Goal: Transaction & Acquisition: Book appointment/travel/reservation

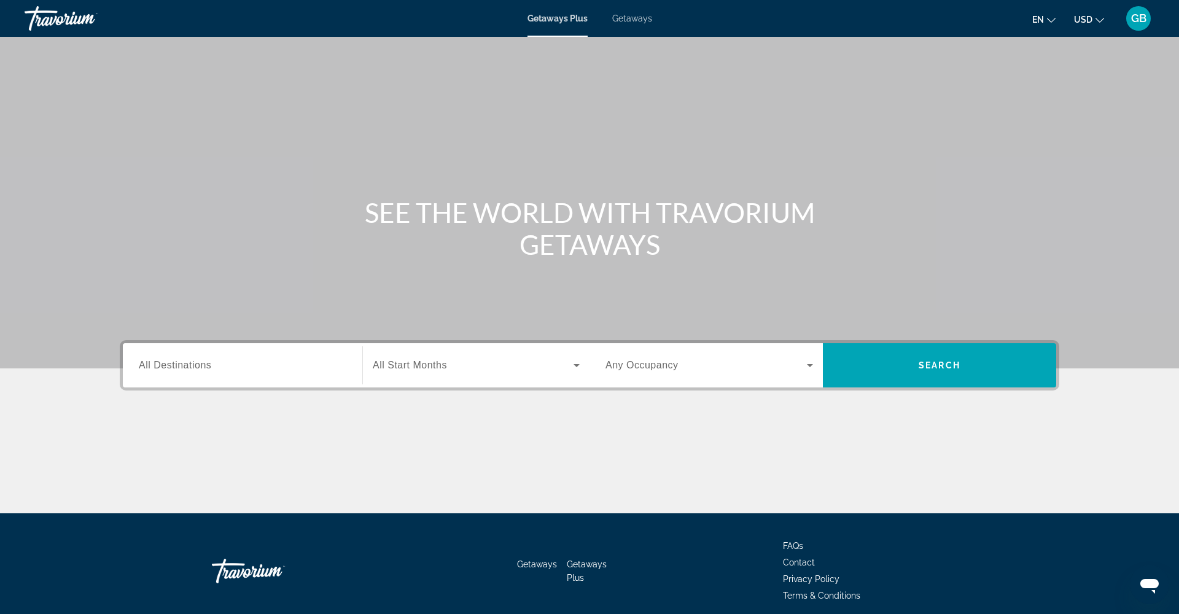
click at [185, 378] on div "Search widget" at bounding box center [243, 365] width 208 height 35
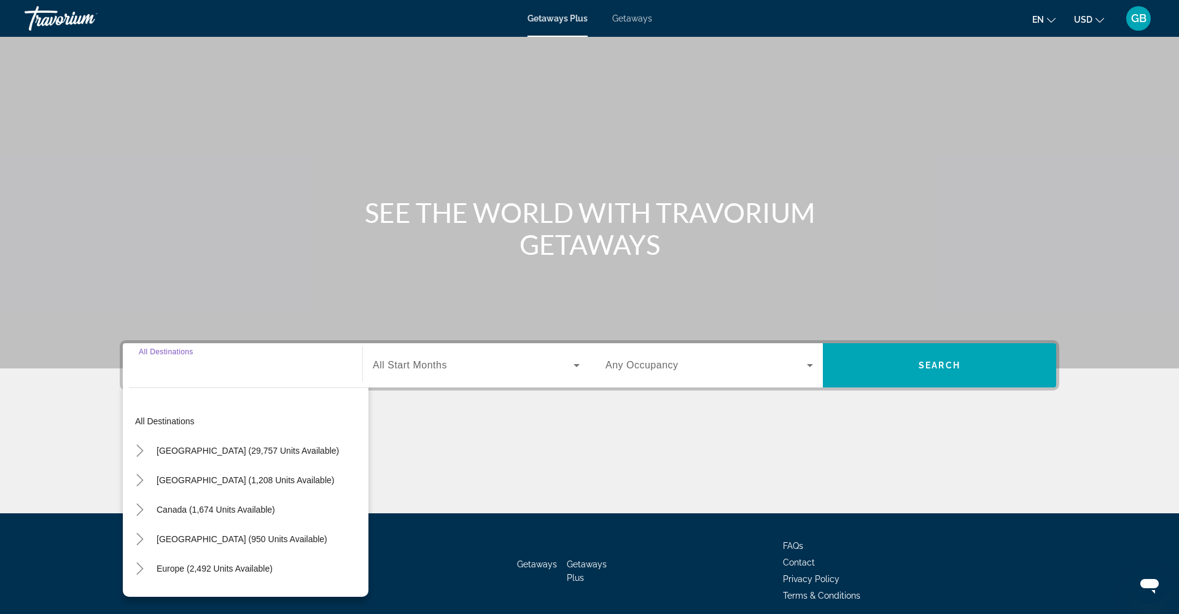
scroll to position [50, 0]
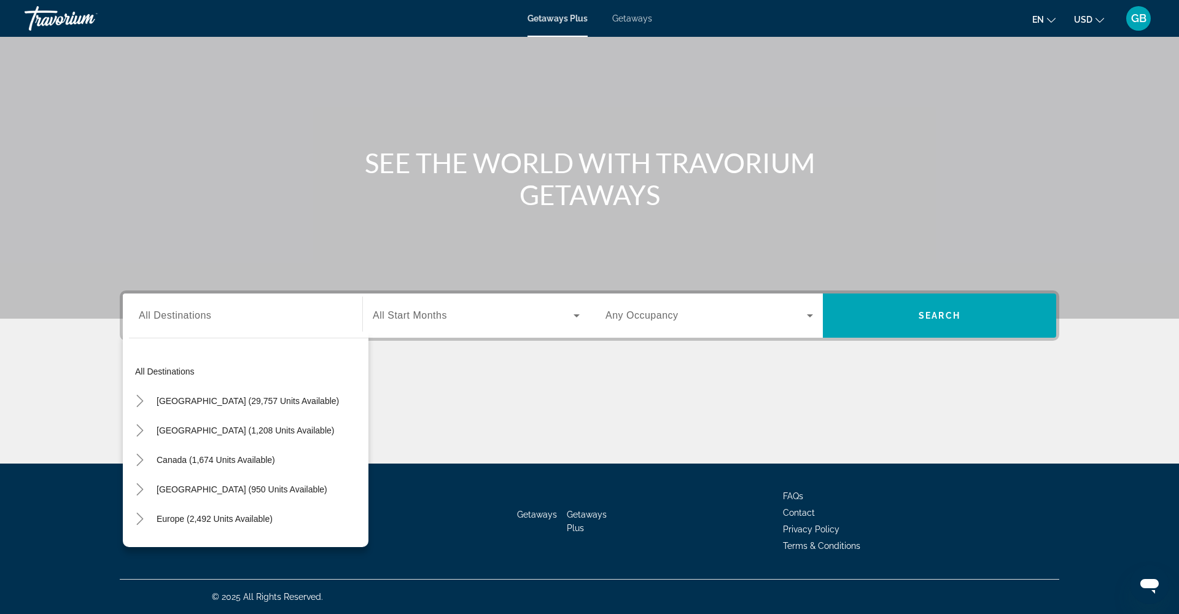
click at [637, 15] on span "Getaways" at bounding box center [632, 19] width 40 height 10
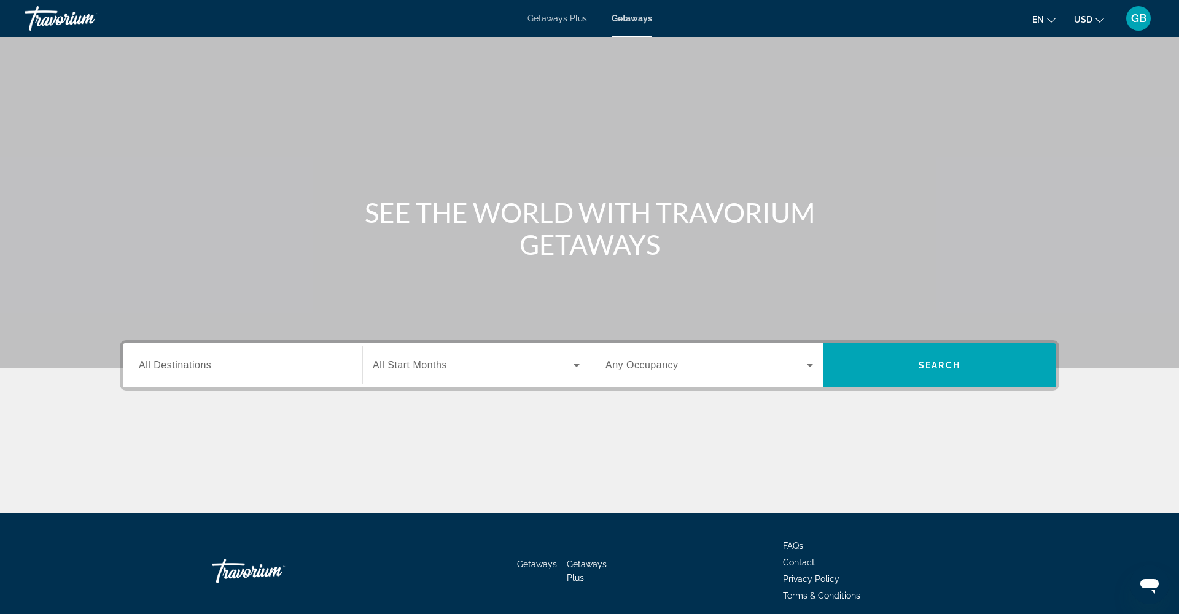
click at [188, 365] on span "All Destinations" at bounding box center [175, 365] width 72 height 10
click at [188, 365] on input "Destination All Destinations" at bounding box center [243, 366] width 208 height 15
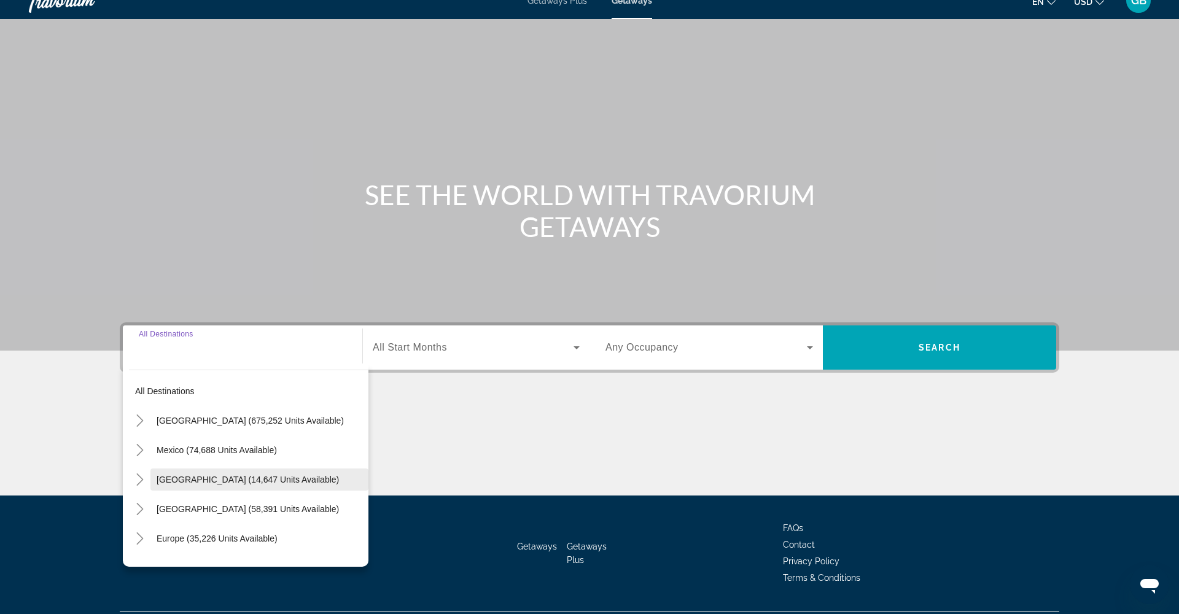
scroll to position [16, 0]
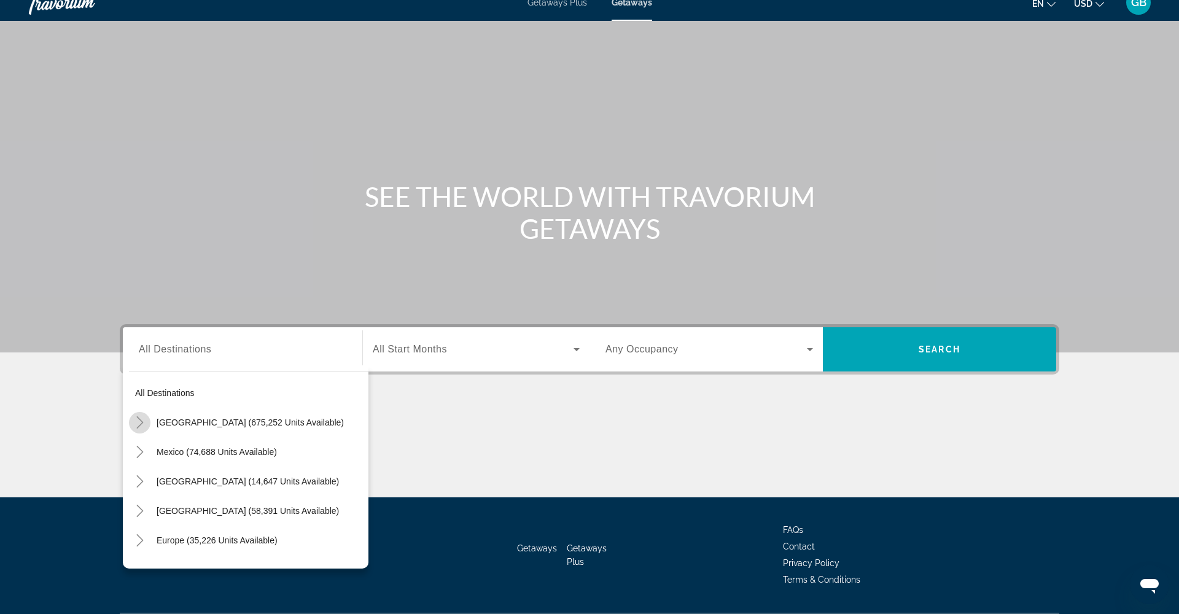
click at [141, 424] on icon "Toggle United States (675,252 units available)" at bounding box center [139, 422] width 7 height 12
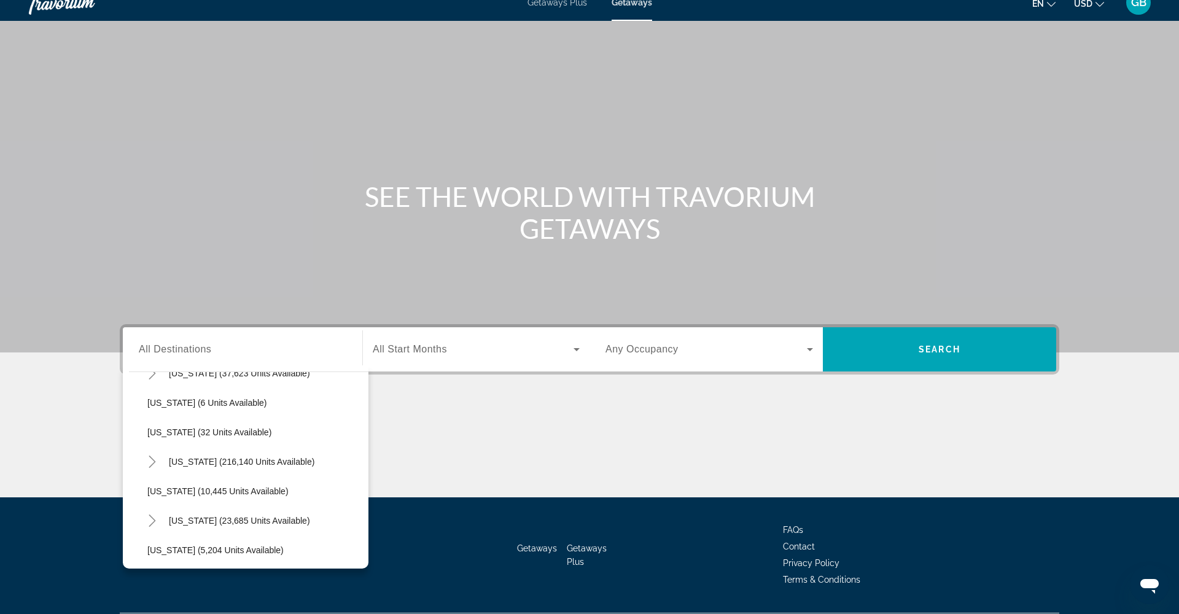
scroll to position [170, 0]
click at [155, 460] on icon "Toggle Florida (216,140 units available)" at bounding box center [152, 459] width 12 height 12
click at [211, 489] on span "[GEOGRAPHIC_DATA] (90,272 units available)" at bounding box center [251, 488] width 182 height 10
type input "**********"
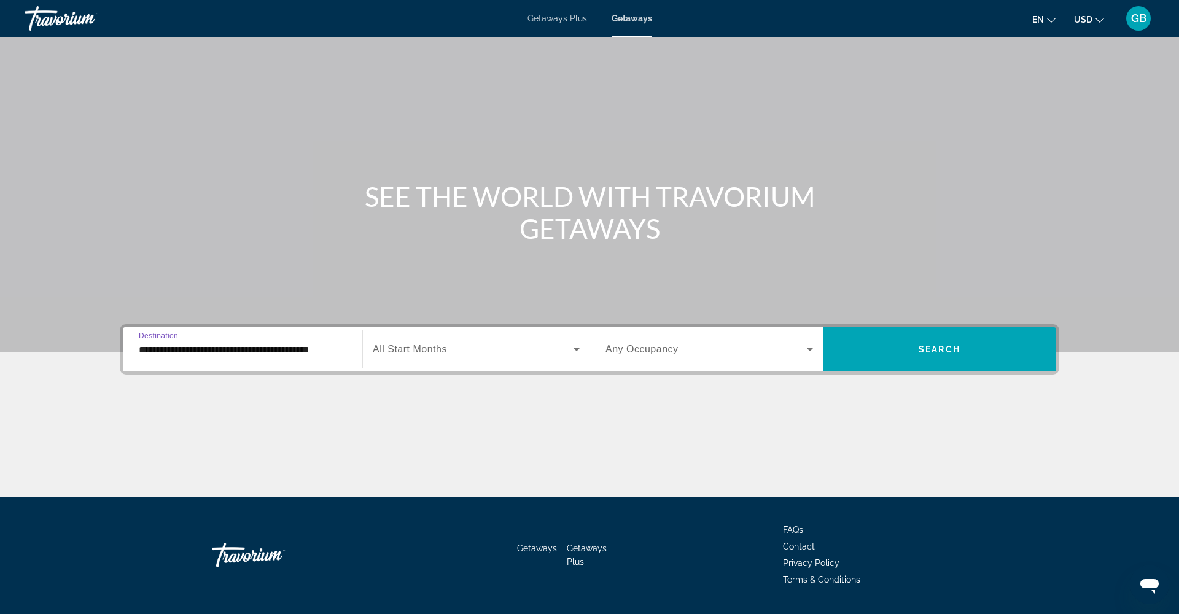
scroll to position [50, 0]
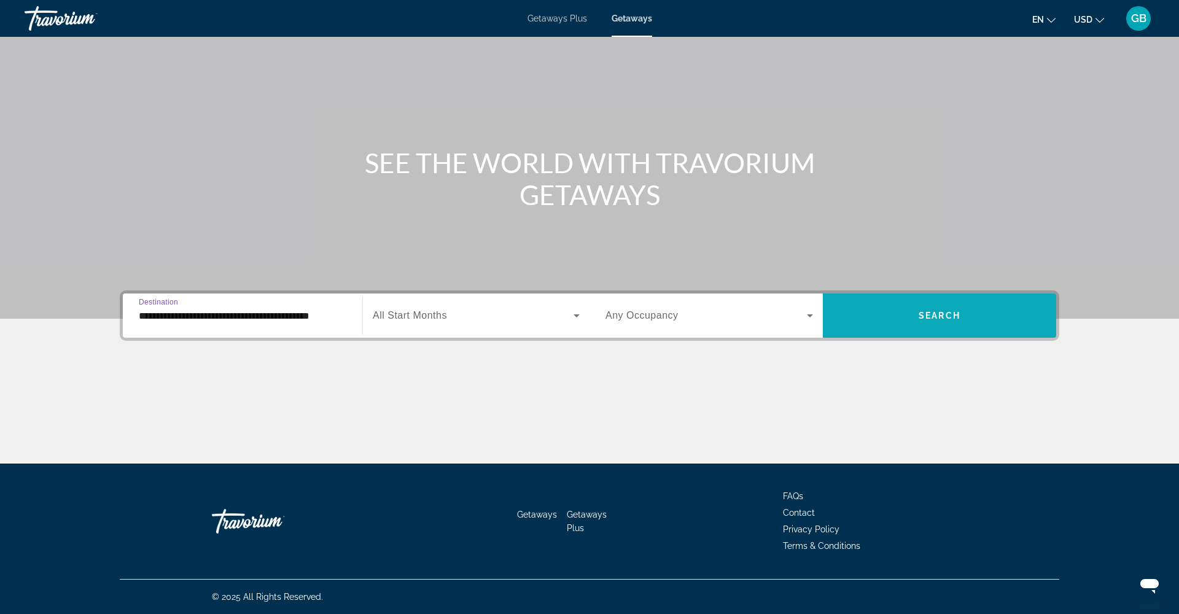
click at [941, 317] on span "Search" at bounding box center [940, 316] width 42 height 10
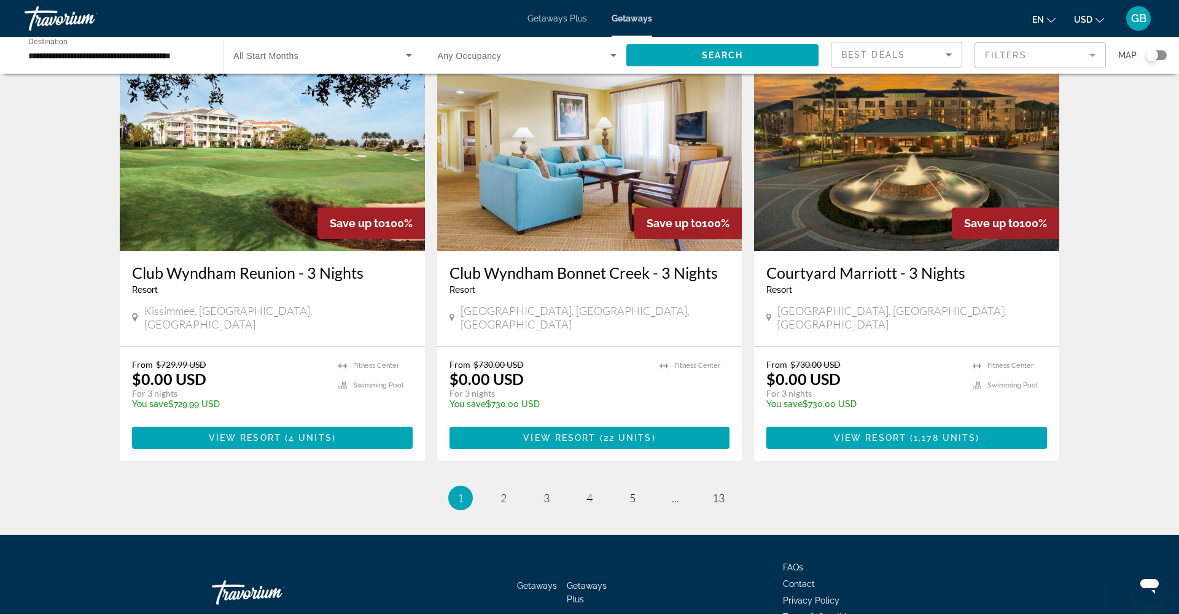
scroll to position [1428, 0]
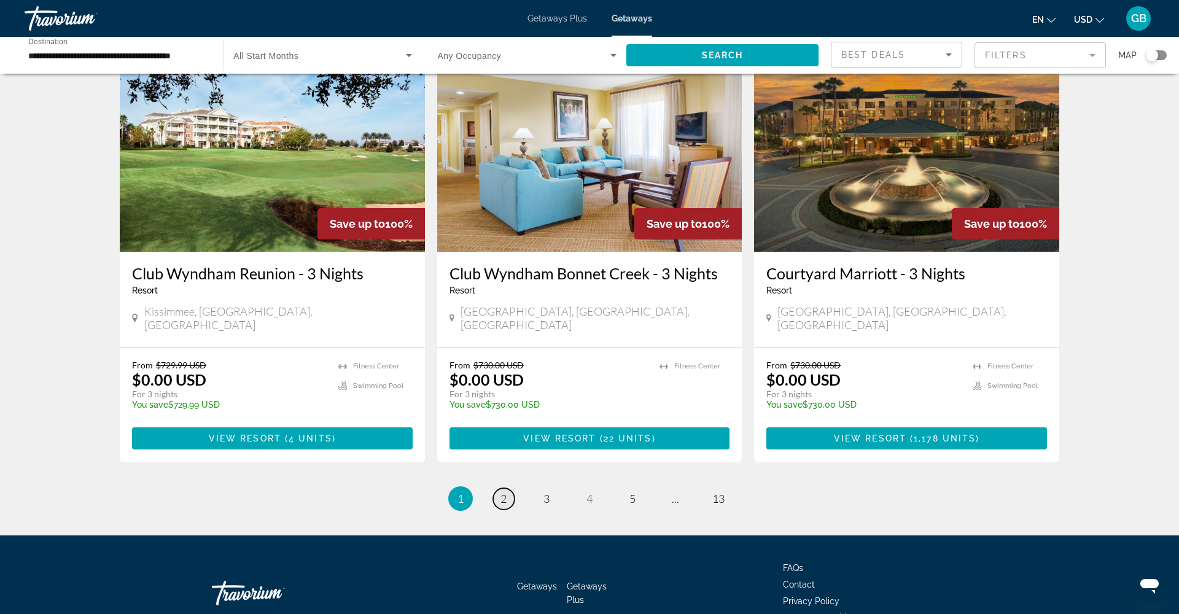
click at [499, 488] on link "page 2" at bounding box center [503, 498] width 21 height 21
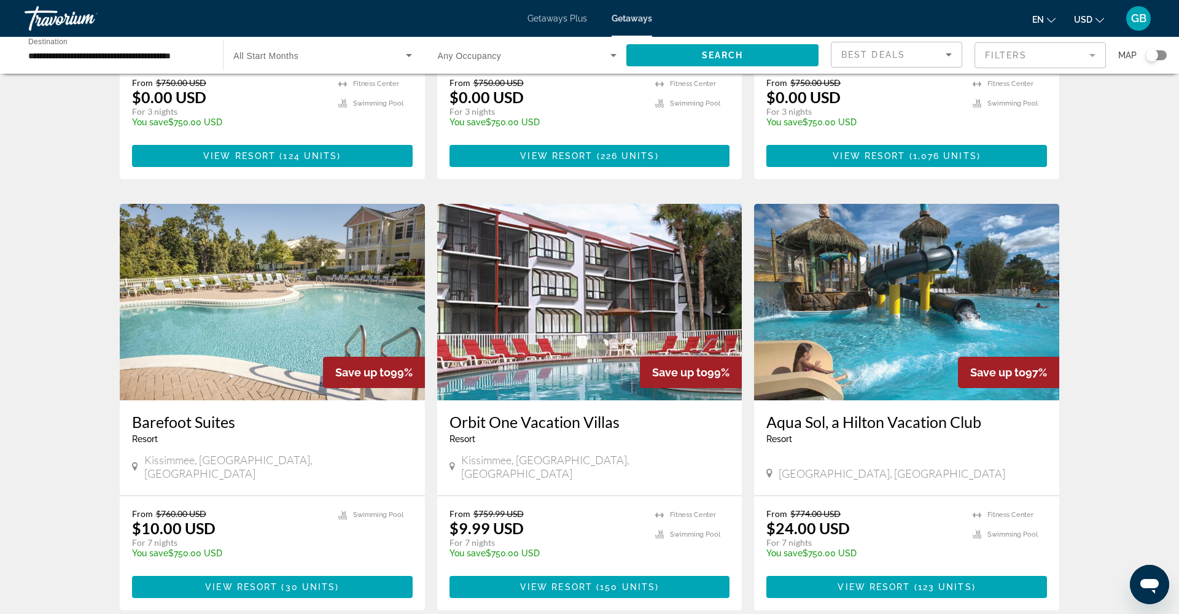
scroll to position [862, 0]
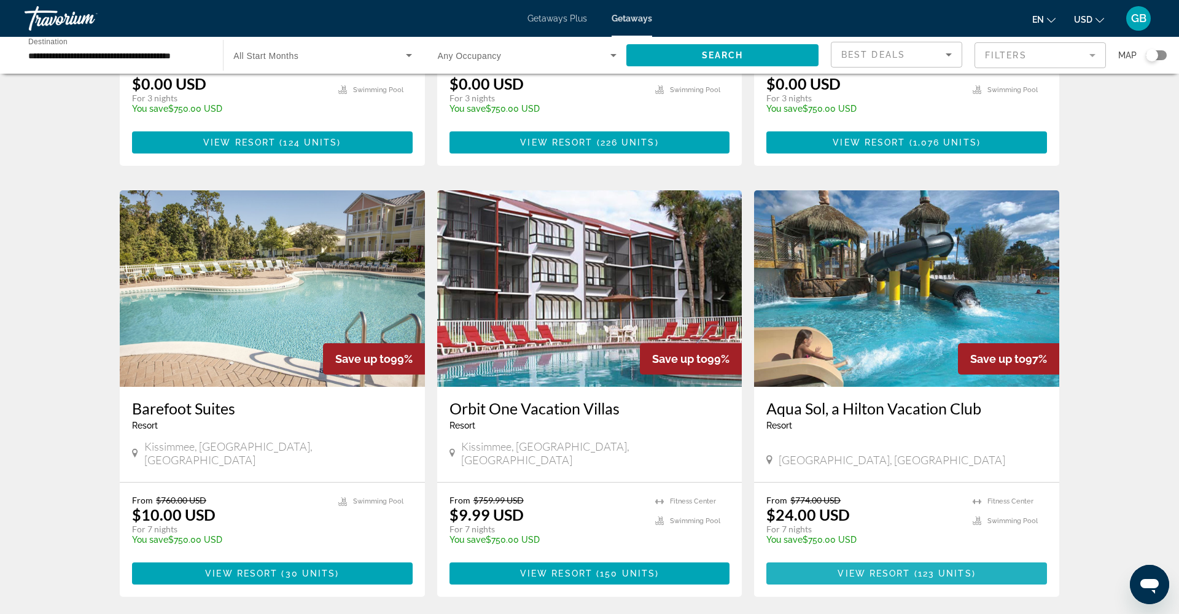
click at [892, 569] on span "View Resort" at bounding box center [874, 574] width 72 height 10
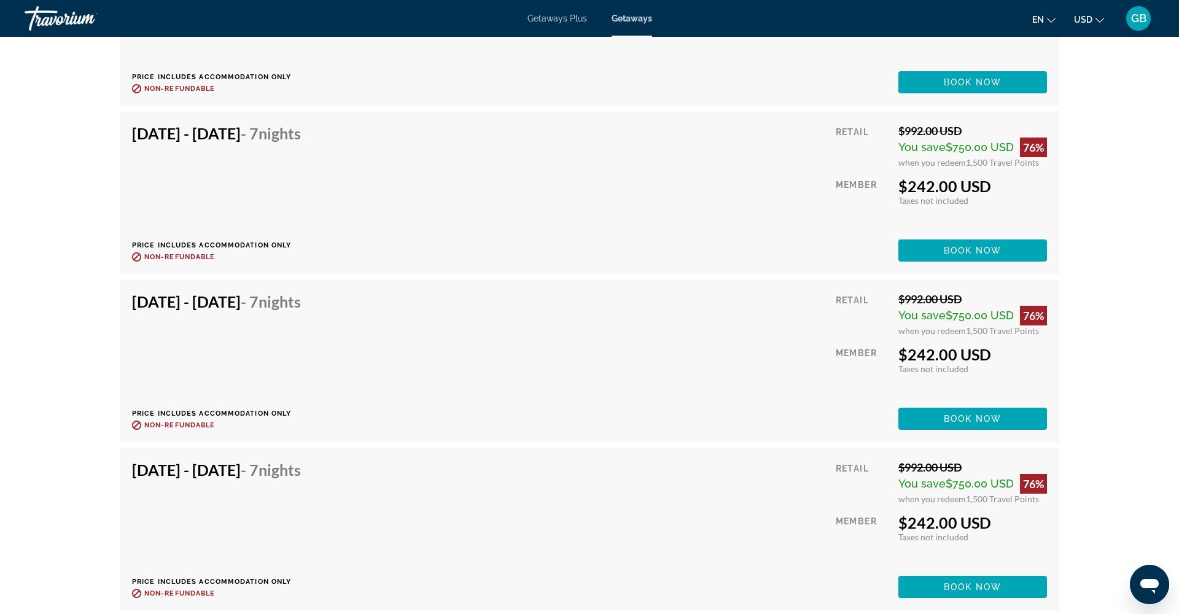
scroll to position [2463, 0]
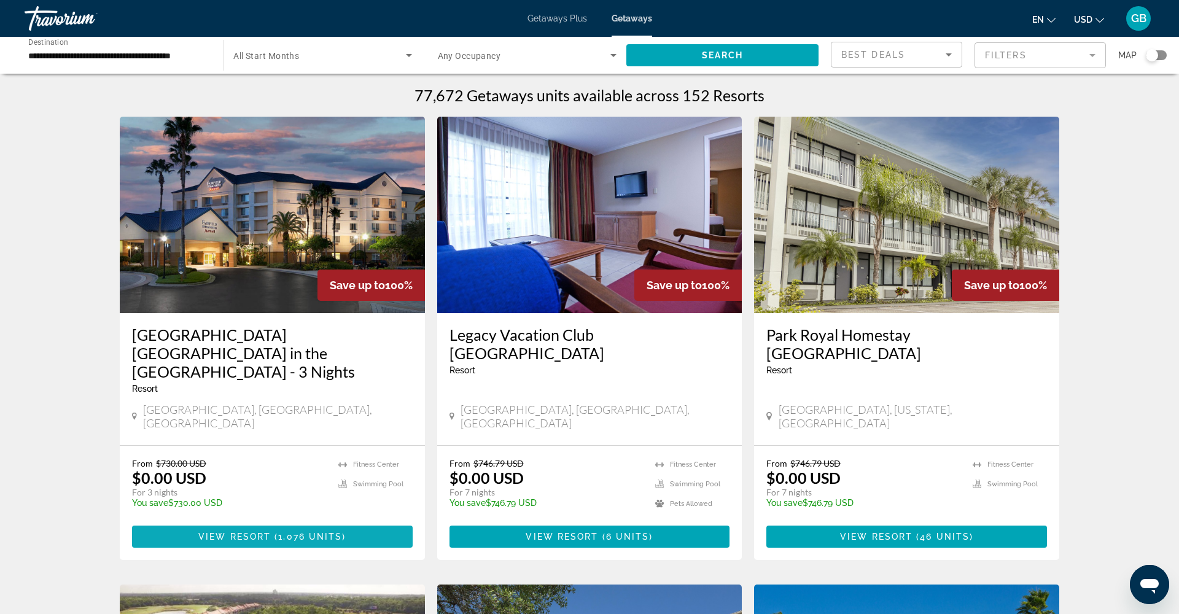
click at [286, 532] on span "1,076 units" at bounding box center [310, 537] width 64 height 10
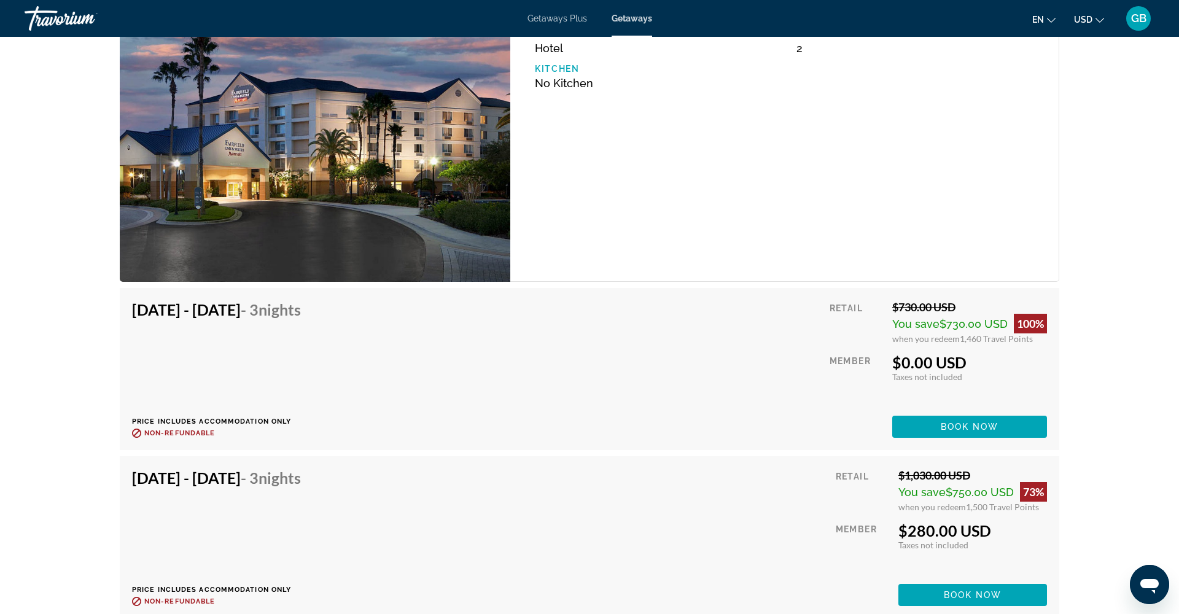
scroll to position [1916, 0]
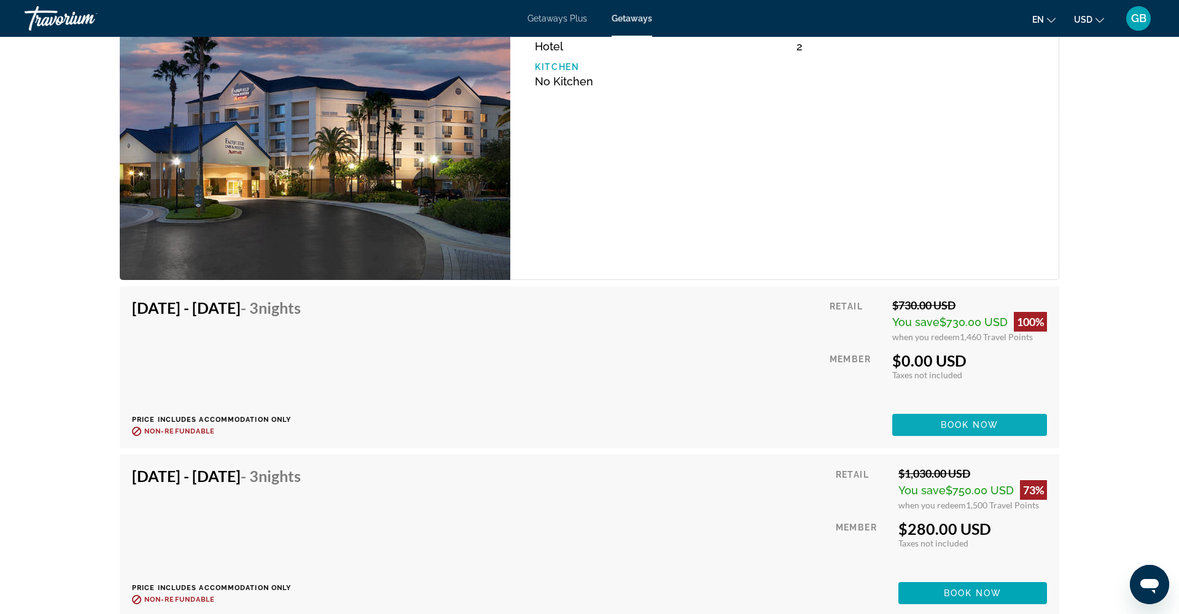
click at [966, 427] on span "Book now" at bounding box center [970, 425] width 58 height 10
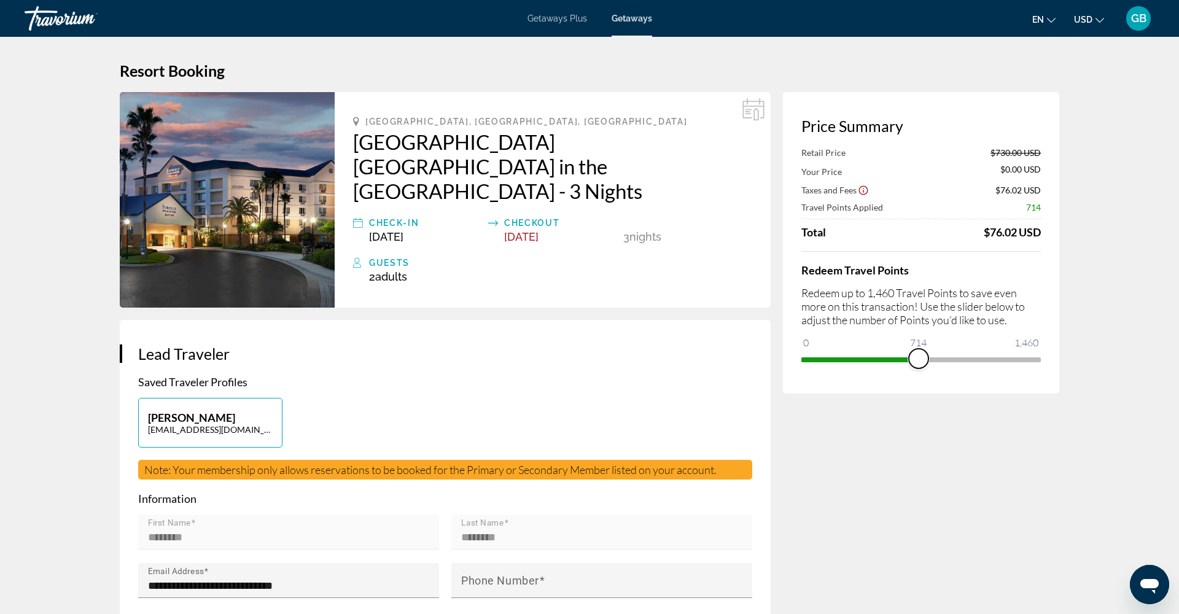
drag, startPoint x: 1032, startPoint y: 362, endPoint x: 919, endPoint y: 360, distance: 113.0
click at [919, 360] on span "ngx-slider" at bounding box center [919, 359] width 20 height 20
drag, startPoint x: 923, startPoint y: 359, endPoint x: 934, endPoint y: 360, distance: 11.1
click at [934, 360] on span "ngx-slider" at bounding box center [934, 359] width 20 height 20
drag, startPoint x: 932, startPoint y: 358, endPoint x: 852, endPoint y: 359, distance: 80.5
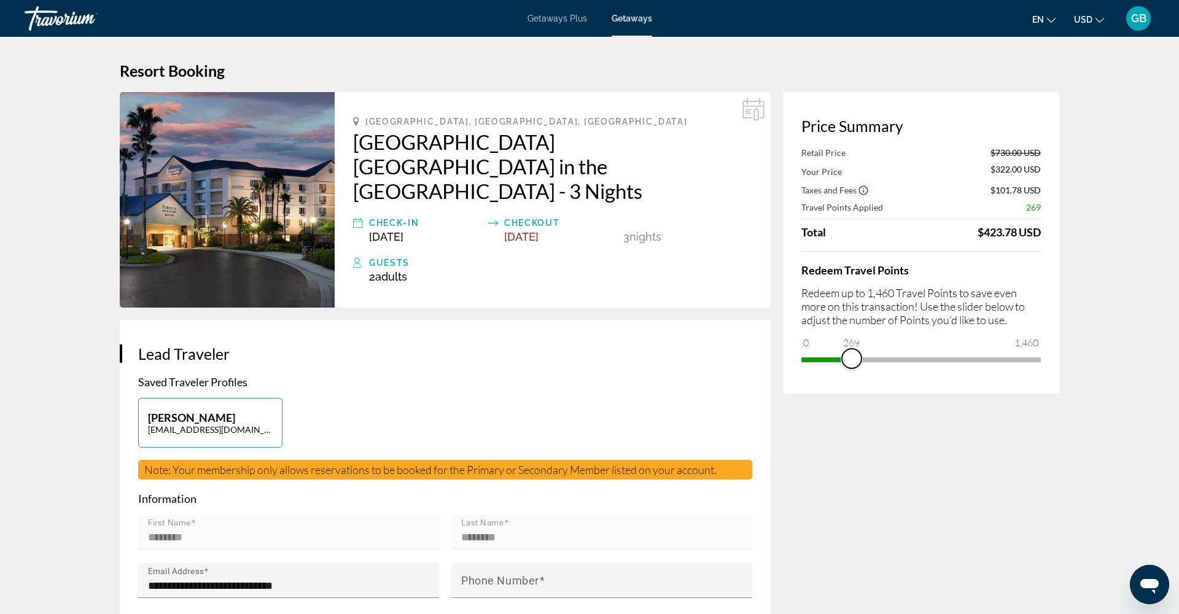
click at [852, 359] on span "ngx-slider" at bounding box center [852, 359] width 20 height 20
drag, startPoint x: 854, startPoint y: 361, endPoint x: 870, endPoint y: 361, distance: 16.6
click at [870, 361] on span "ngx-slider" at bounding box center [869, 359] width 20 height 20
drag, startPoint x: 870, startPoint y: 361, endPoint x: 886, endPoint y: 362, distance: 15.4
click at [886, 362] on span "ngx-slider" at bounding box center [885, 359] width 20 height 20
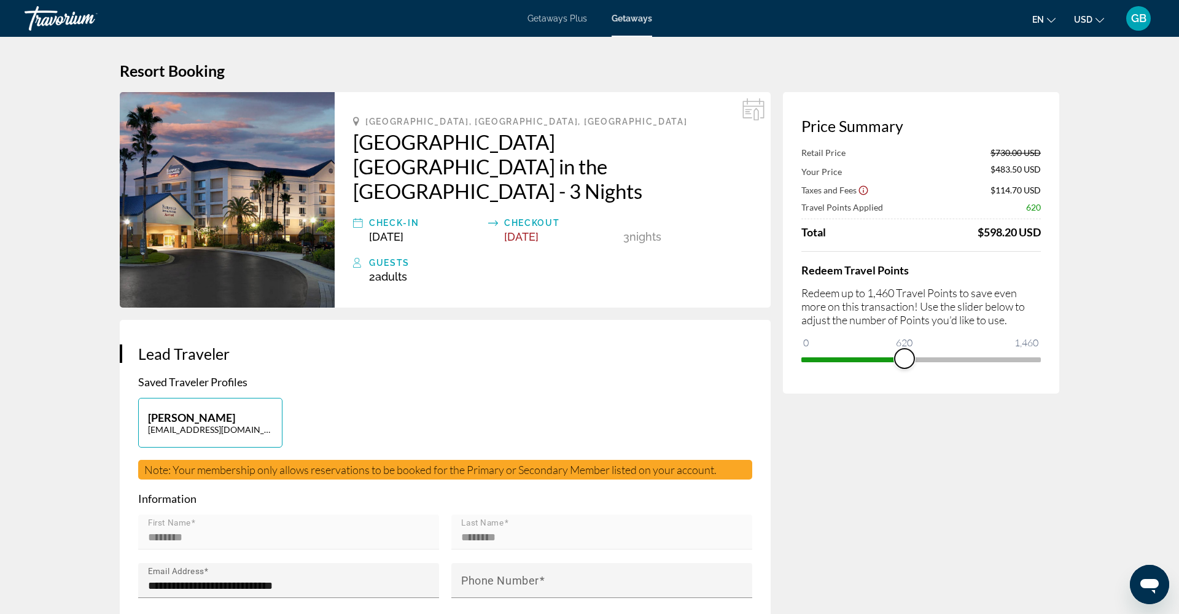
drag, startPoint x: 887, startPoint y: 362, endPoint x: 906, endPoint y: 364, distance: 19.1
click at [906, 364] on span "ngx-slider" at bounding box center [905, 359] width 20 height 20
drag, startPoint x: 912, startPoint y: 364, endPoint x: 924, endPoint y: 364, distance: 11.7
click at [924, 364] on span "ngx-slider" at bounding box center [921, 359] width 20 height 20
drag, startPoint x: 925, startPoint y: 363, endPoint x: 941, endPoint y: 363, distance: 15.4
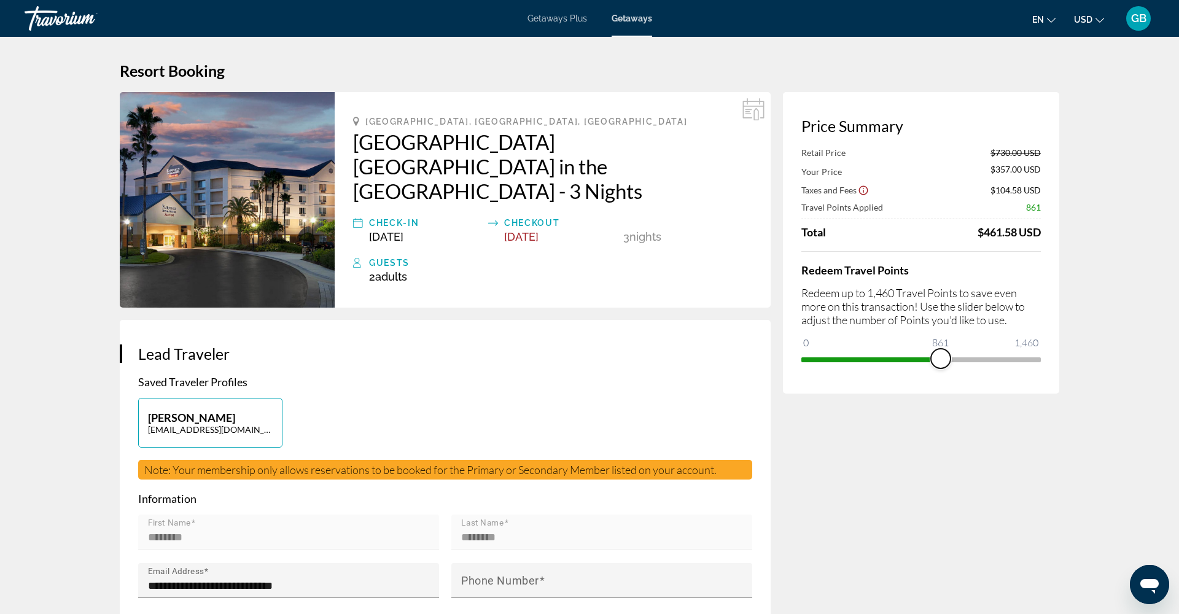
click at [941, 363] on span "ngx-slider" at bounding box center [941, 359] width 20 height 20
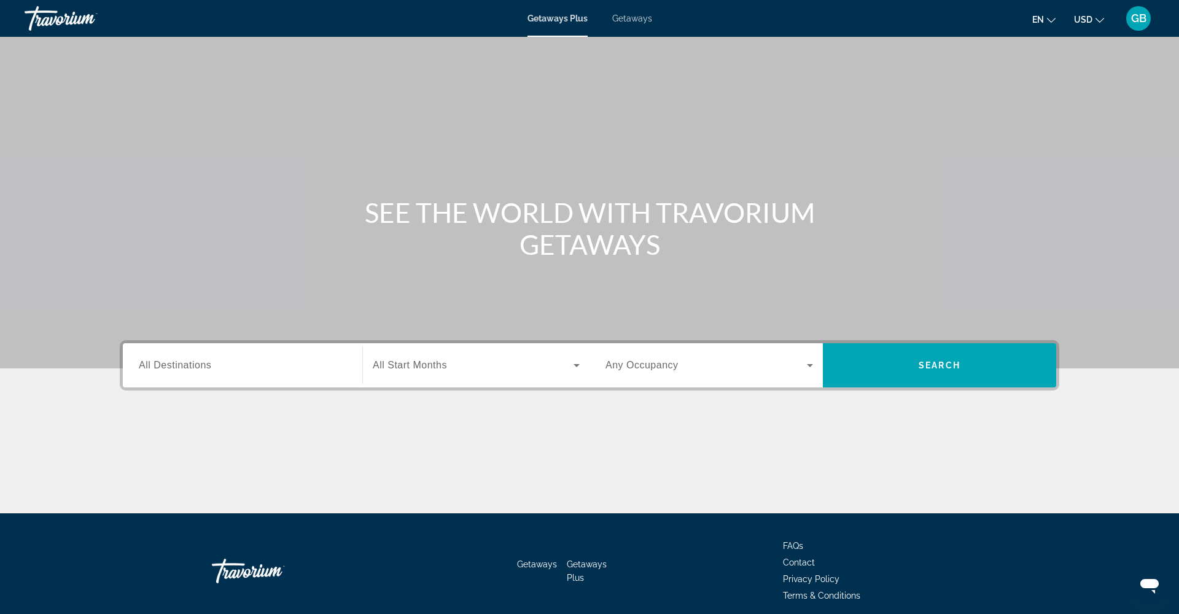
drag, startPoint x: 696, startPoint y: 123, endPoint x: 639, endPoint y: 18, distance: 120.1
click at [639, 18] on span "Getaways" at bounding box center [632, 19] width 40 height 10
click at [178, 365] on span "All Destinations" at bounding box center [175, 365] width 72 height 10
click at [178, 365] on input "Destination All Destinations" at bounding box center [243, 366] width 208 height 15
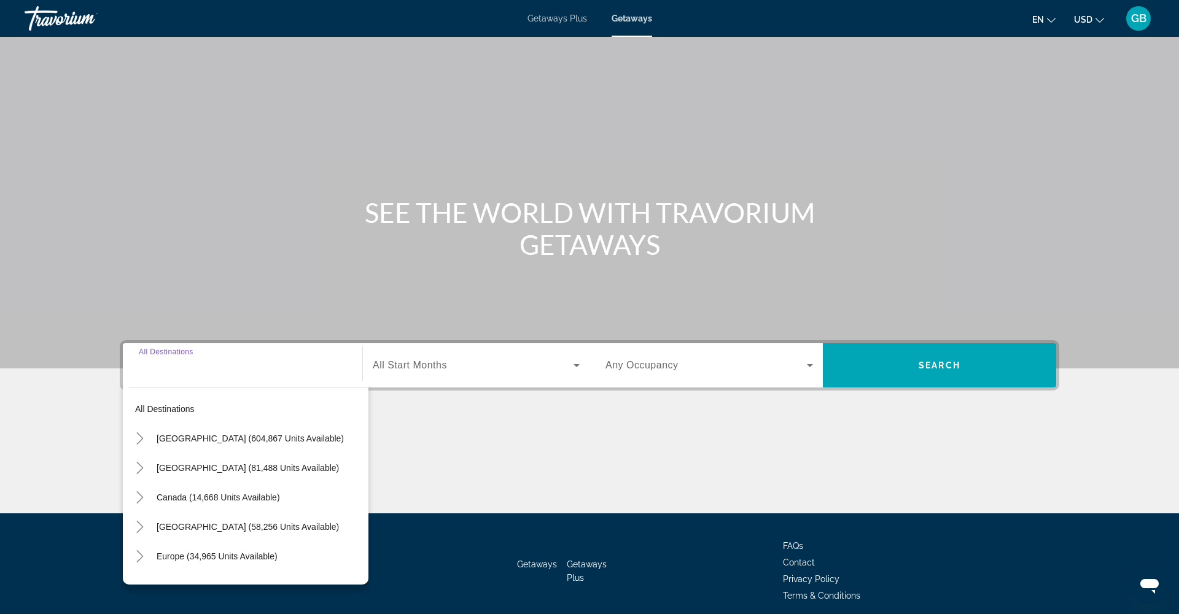
scroll to position [50, 0]
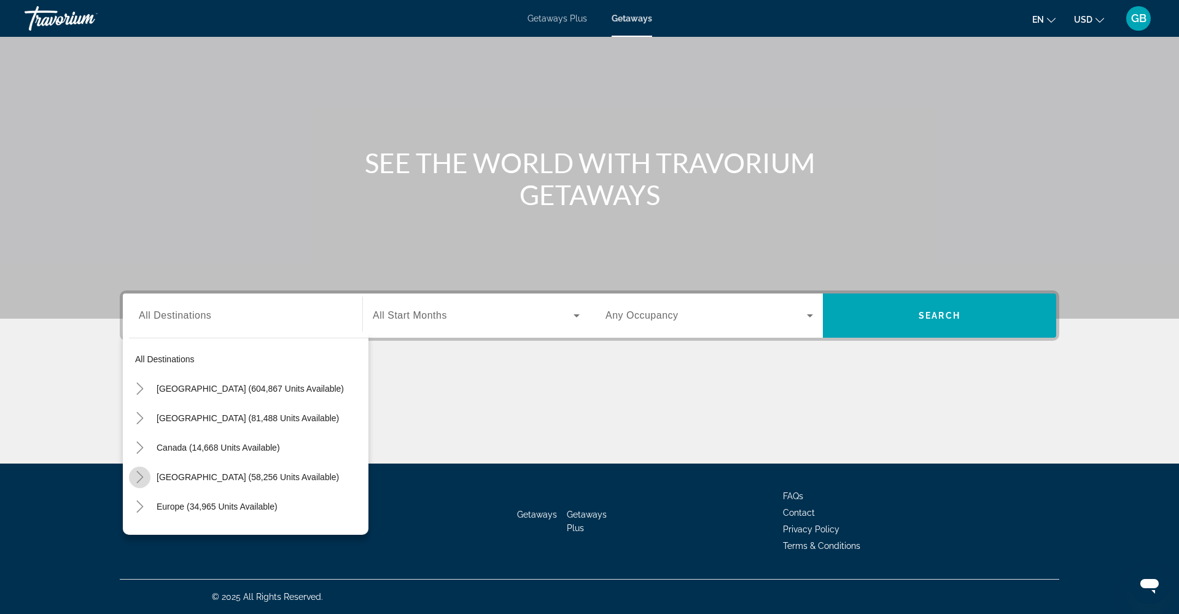
click at [140, 481] on icon "Toggle Caribbean & Atlantic Islands (58,256 units available)" at bounding box center [139, 477] width 7 height 12
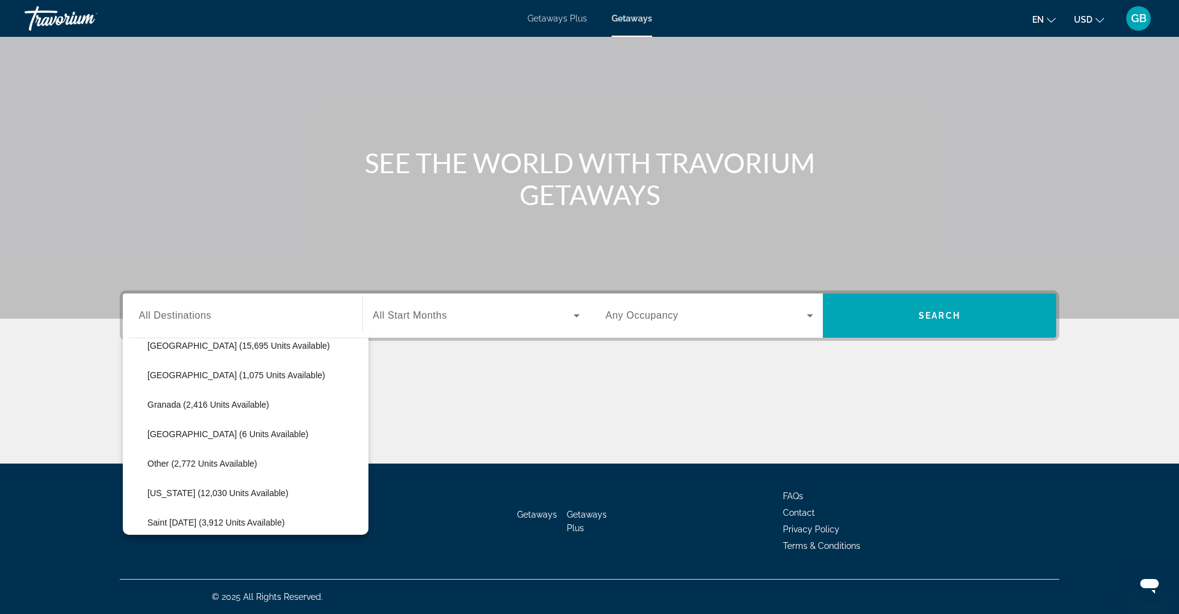
scroll to position [255, 0]
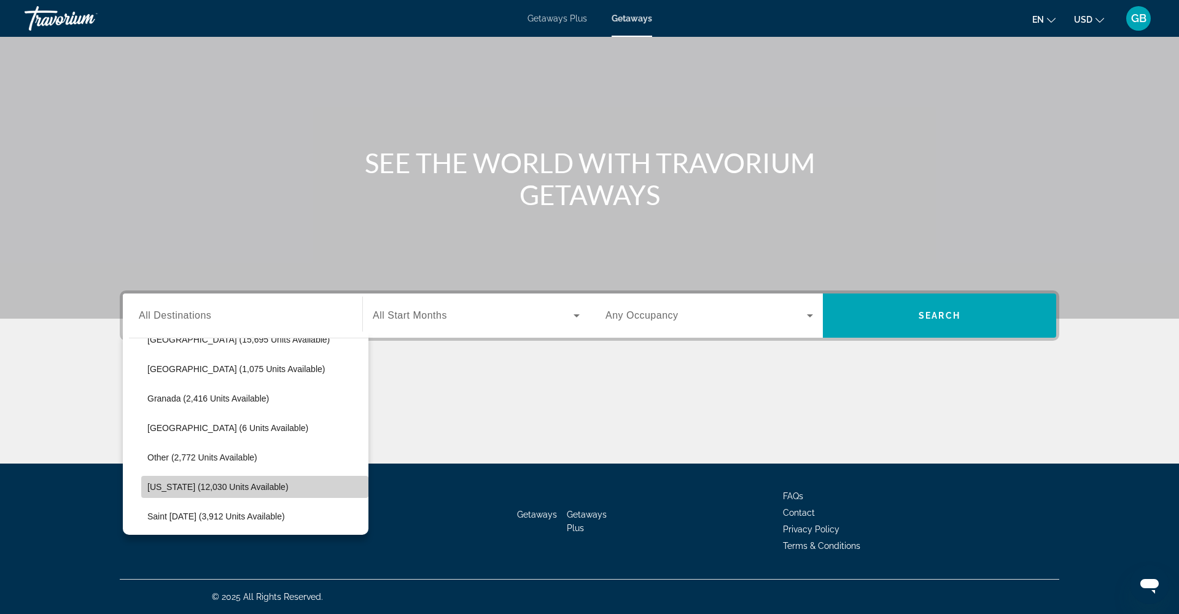
click at [163, 484] on span "Puerto Rico (12,030 units available)" at bounding box center [217, 487] width 141 height 10
type input "**********"
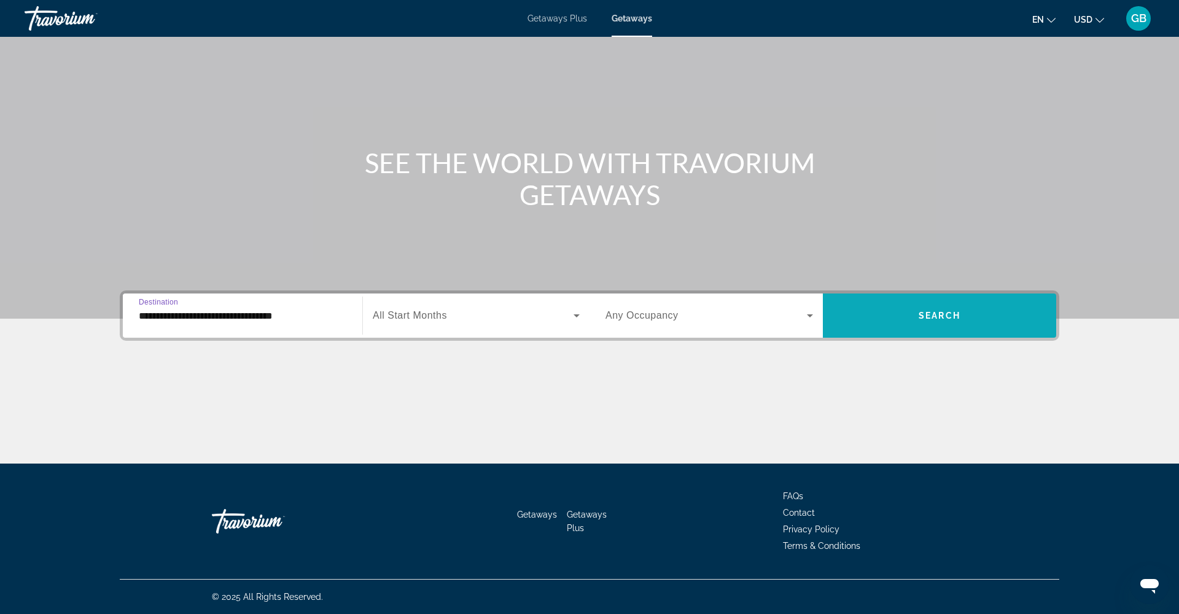
click at [940, 315] on span "Search" at bounding box center [940, 316] width 42 height 10
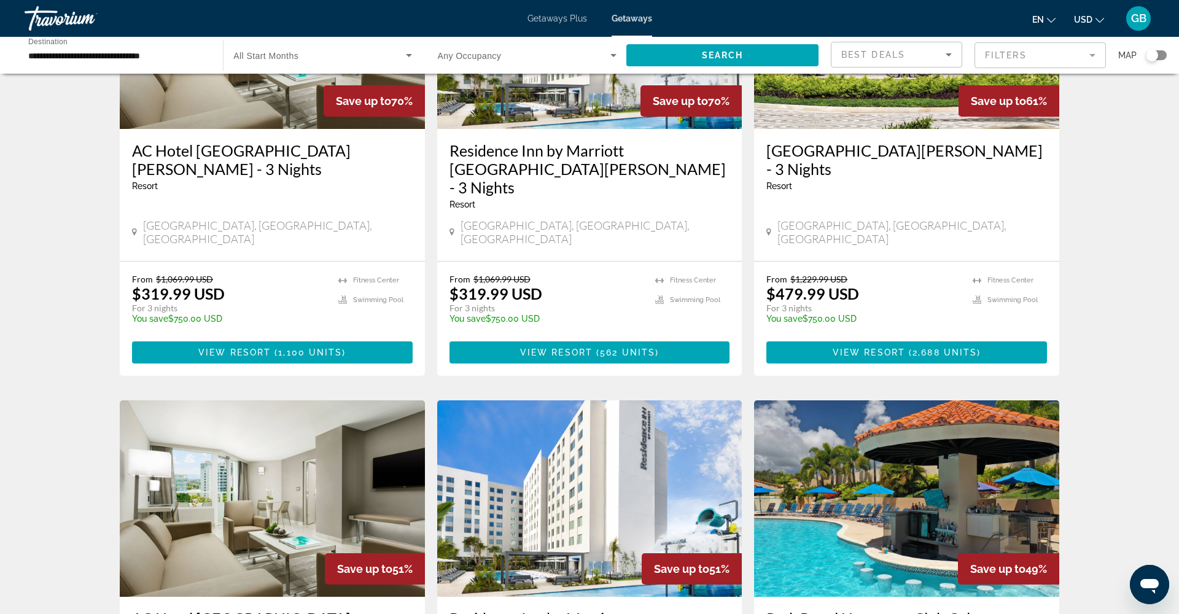
scroll to position [186, 0]
